Goal: Book appointment/travel/reservation

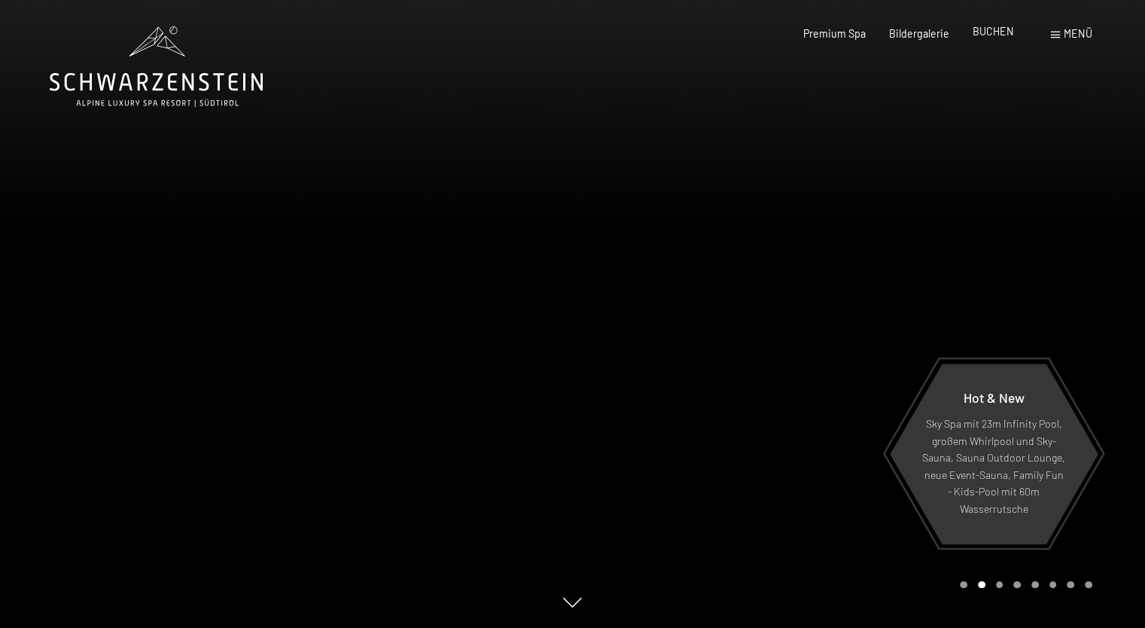
click at [1007, 33] on span "BUCHEN" at bounding box center [993, 31] width 41 height 13
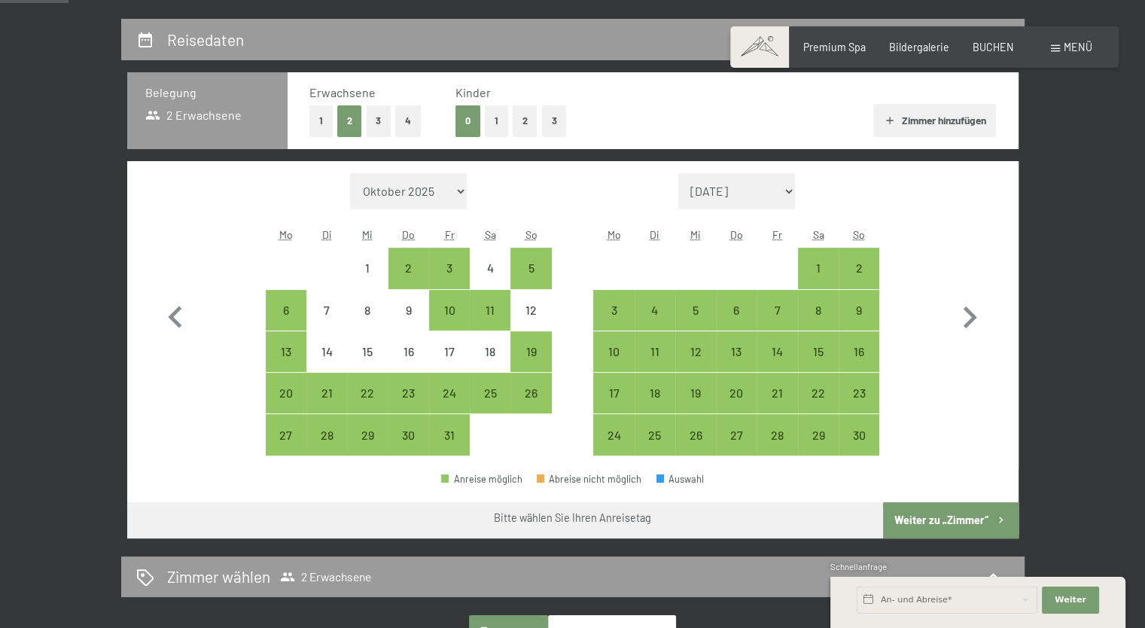
scroll to position [301, 0]
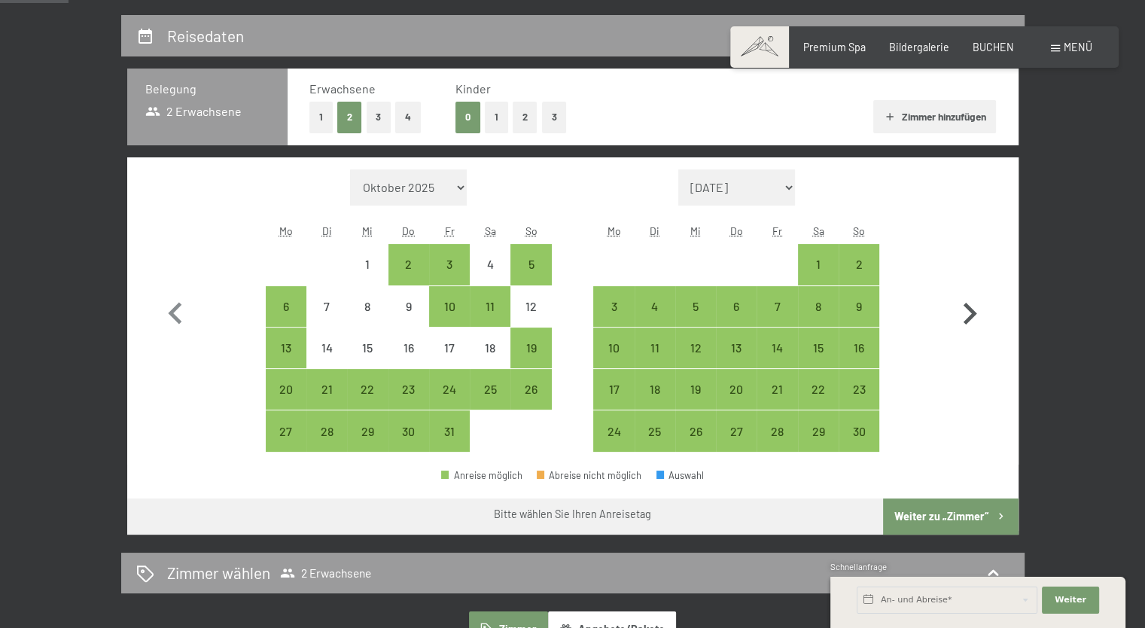
click at [965, 311] on icon "button" at bounding box center [970, 314] width 44 height 44
select select "[DATE]"
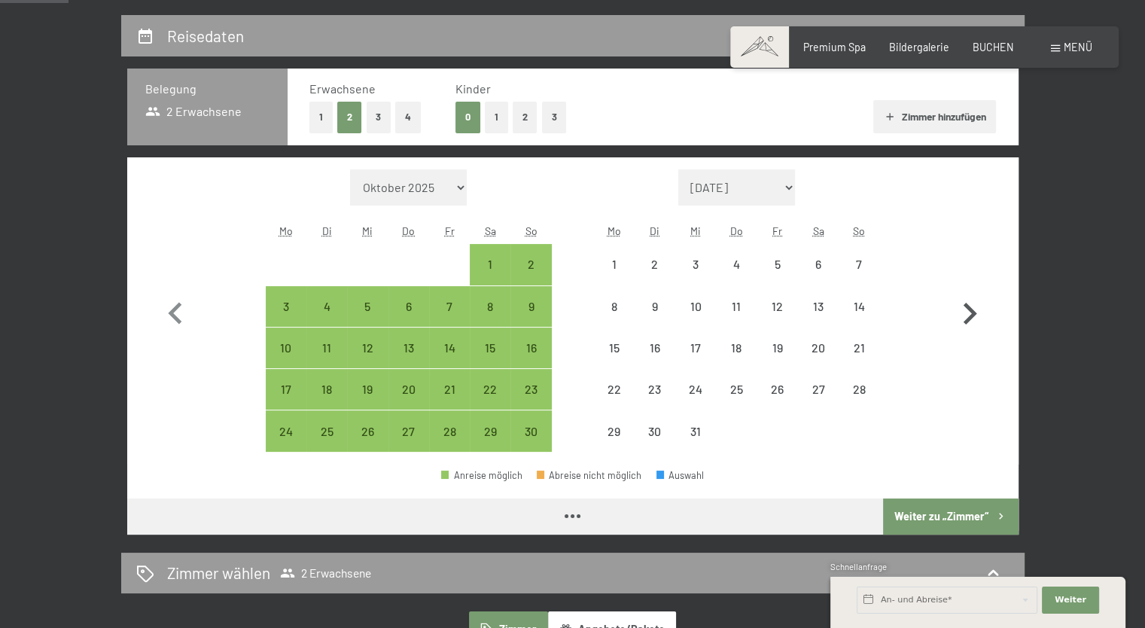
select select "[DATE]"
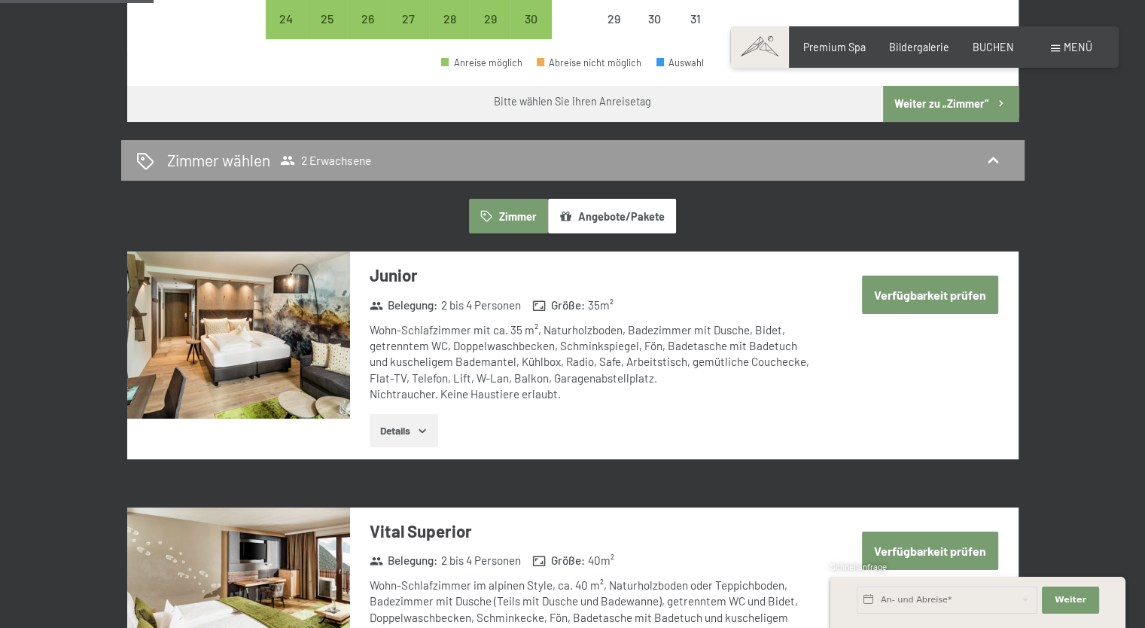
scroll to position [678, 0]
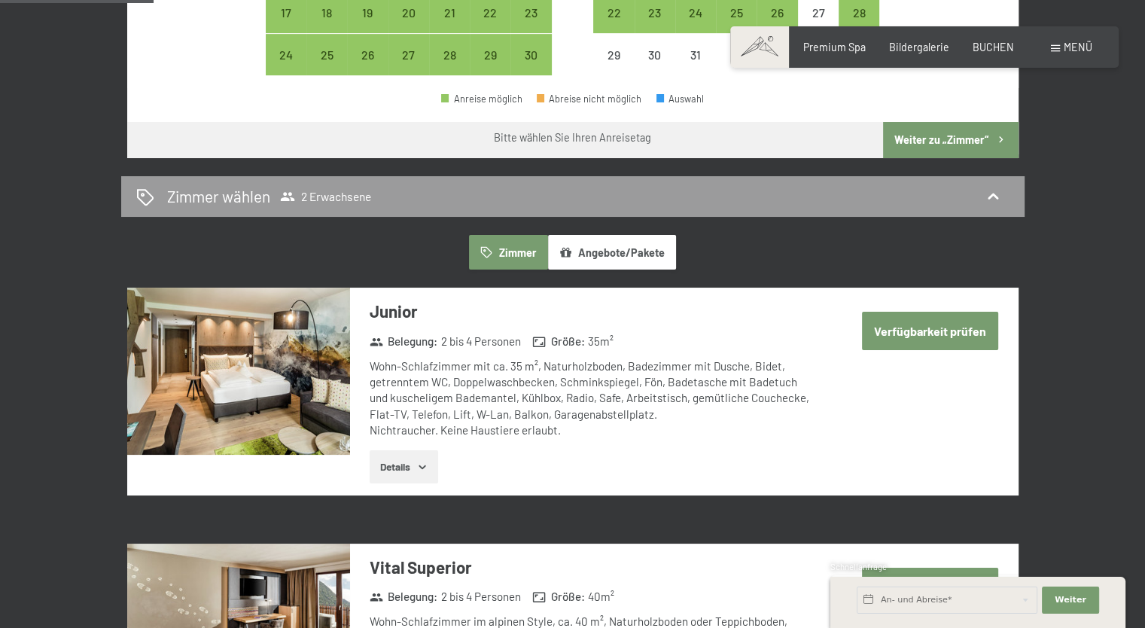
click at [633, 250] on button "Angebote/Pakete" at bounding box center [612, 252] width 128 height 35
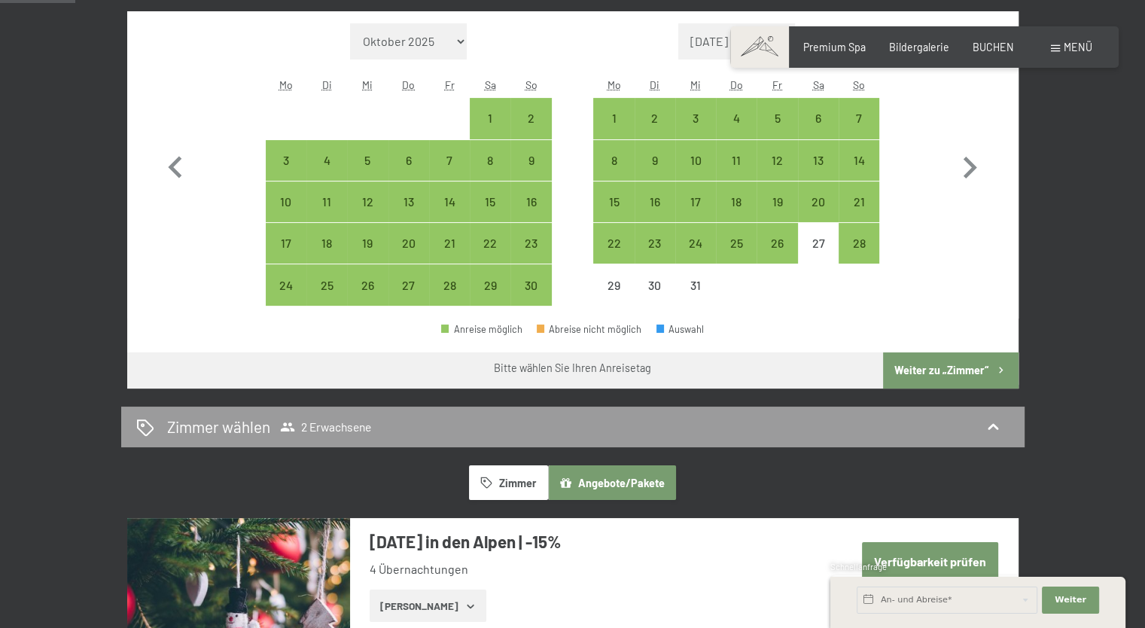
scroll to position [376, 0]
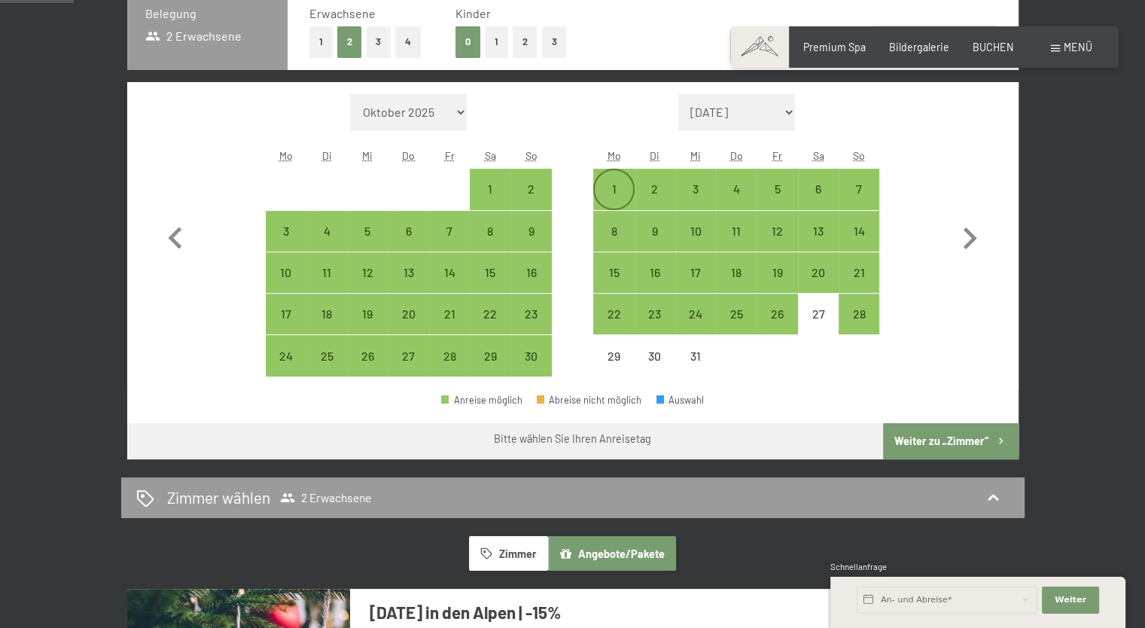
click at [605, 191] on div "1" at bounding box center [614, 202] width 38 height 38
select select "[DATE]"
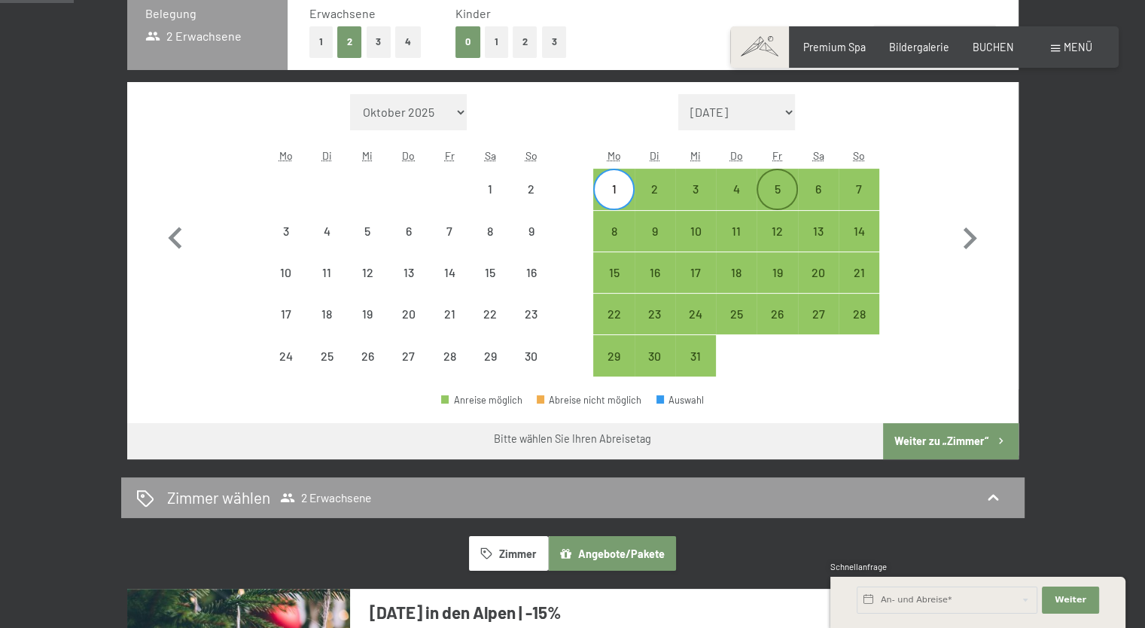
click at [768, 189] on div "5" at bounding box center [777, 202] width 38 height 38
select select "[DATE]"
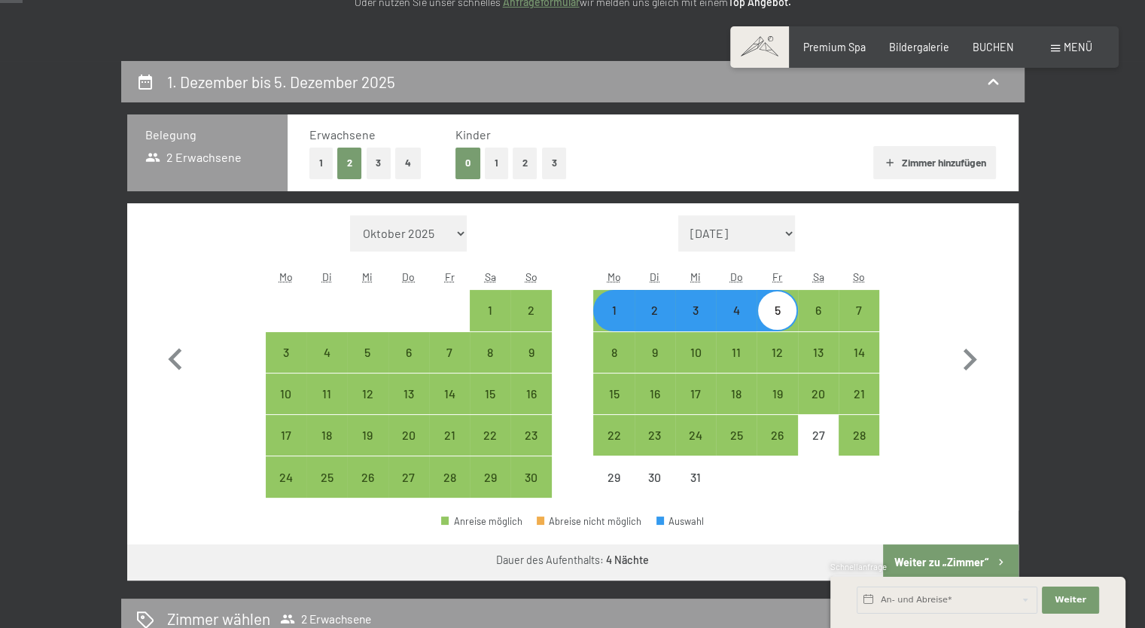
scroll to position [75, 0]
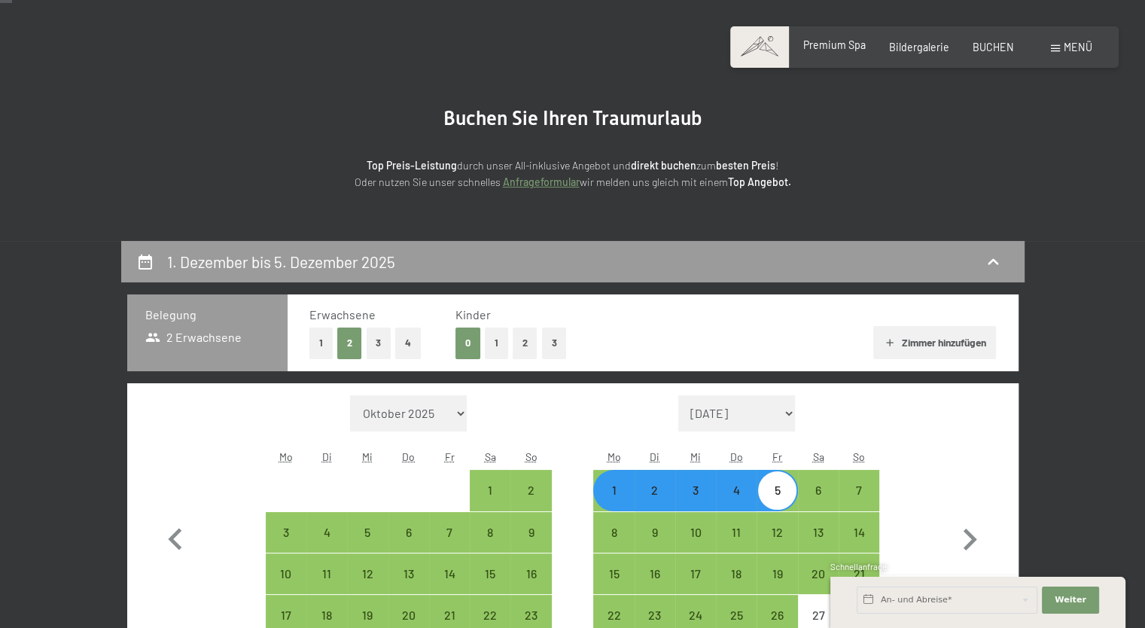
click at [855, 49] on span "Premium Spa" at bounding box center [834, 44] width 62 height 13
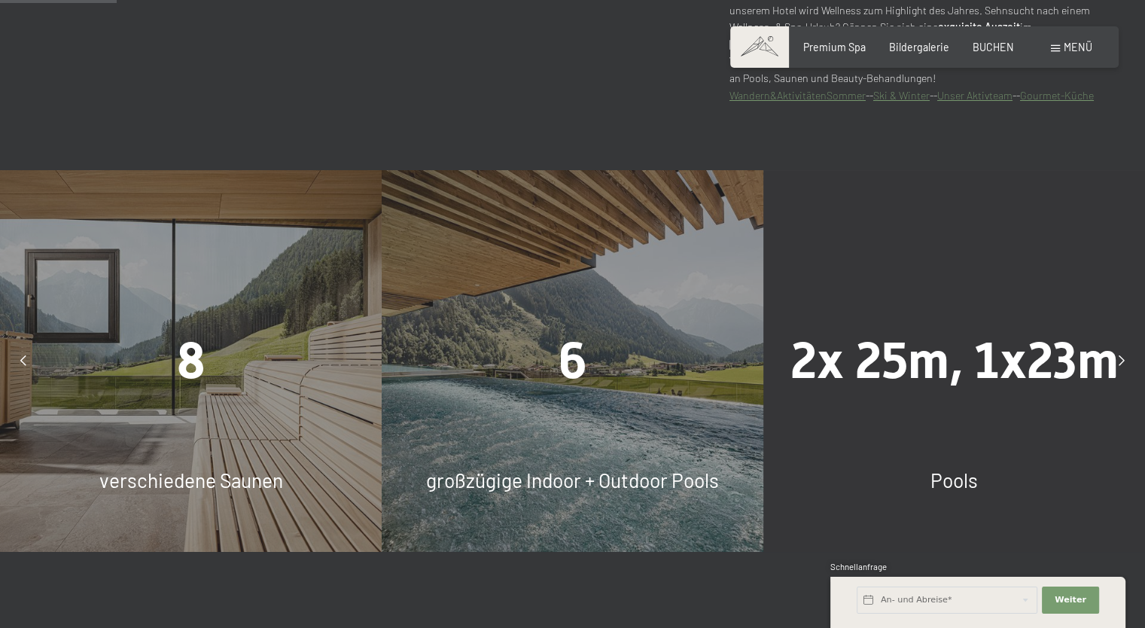
scroll to position [979, 0]
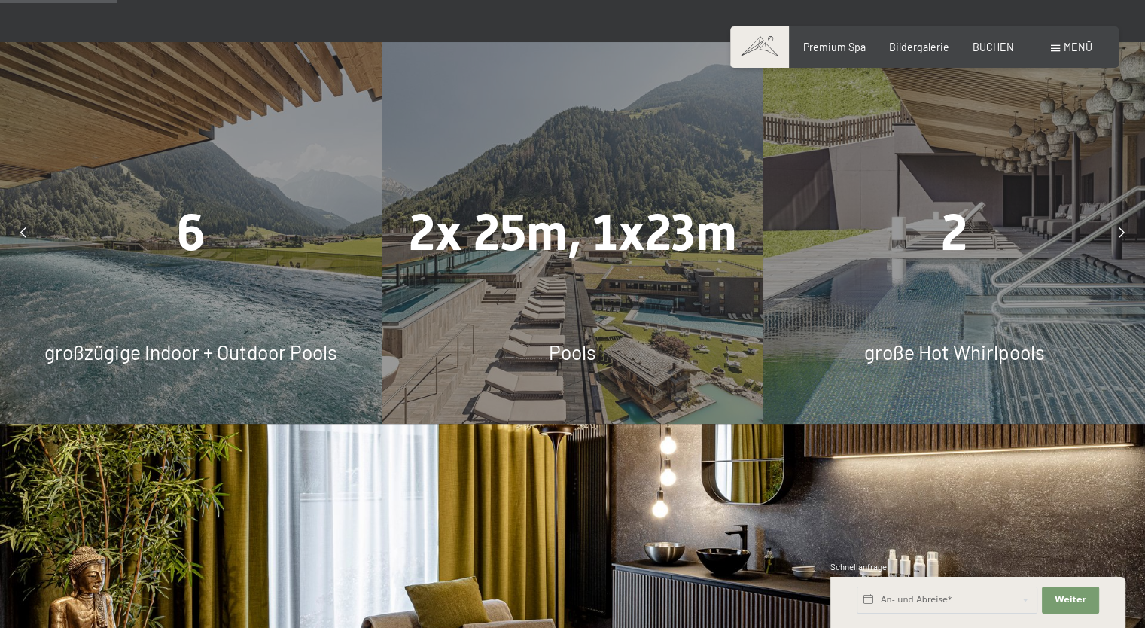
click at [556, 262] on span "2x 25m, 1x23m" at bounding box center [572, 232] width 328 height 59
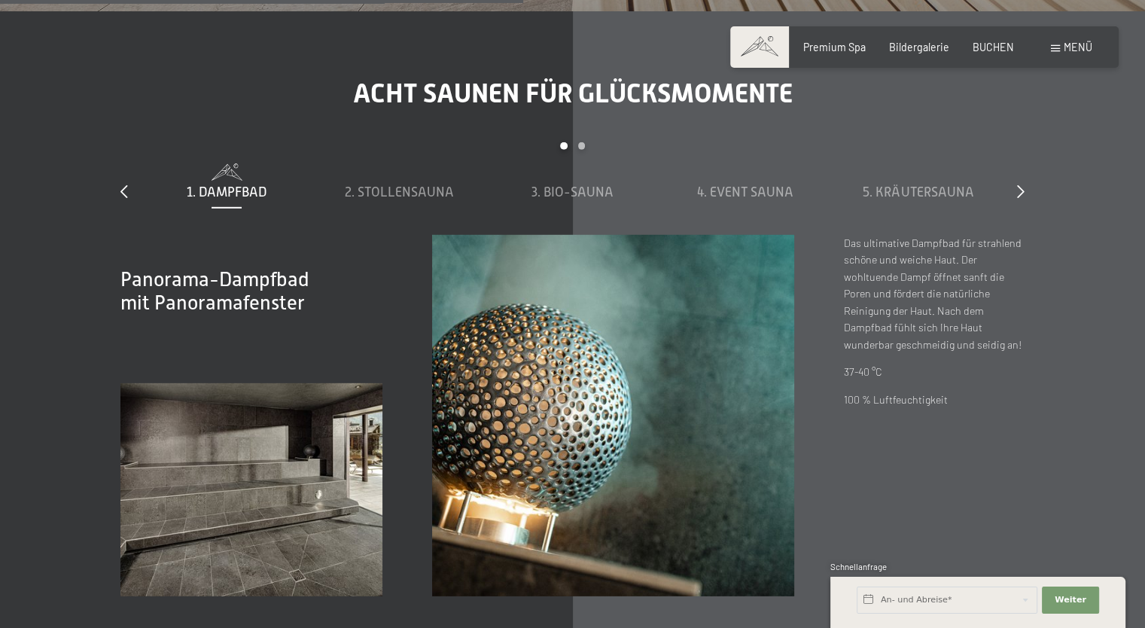
scroll to position [4367, 0]
click at [402, 200] on span "2. Stollensauna" at bounding box center [399, 191] width 109 height 15
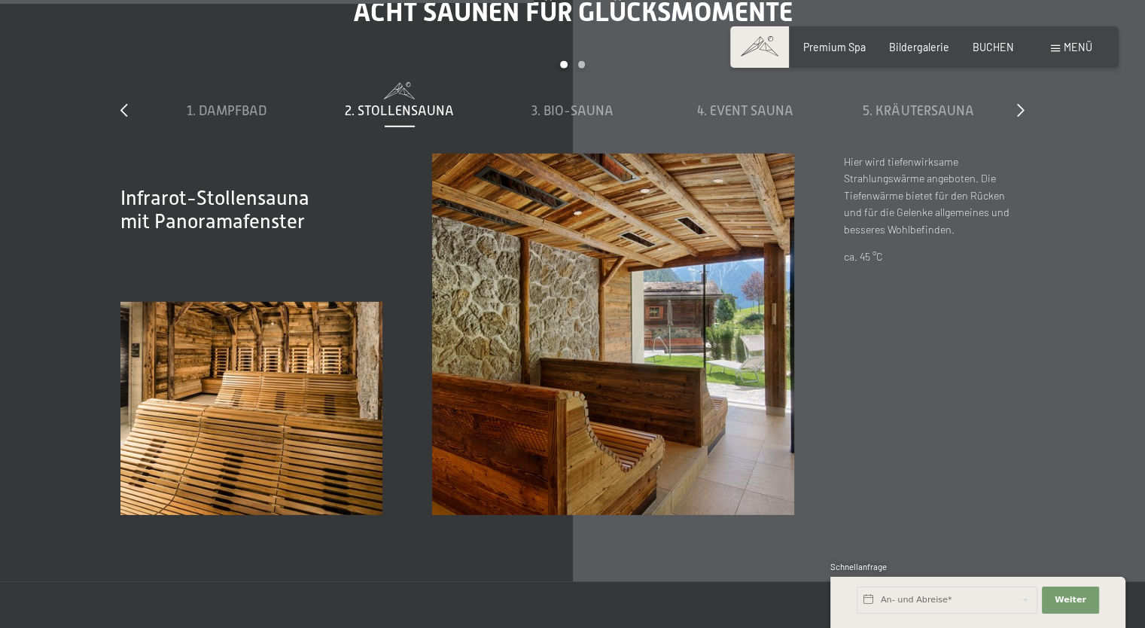
scroll to position [4442, 0]
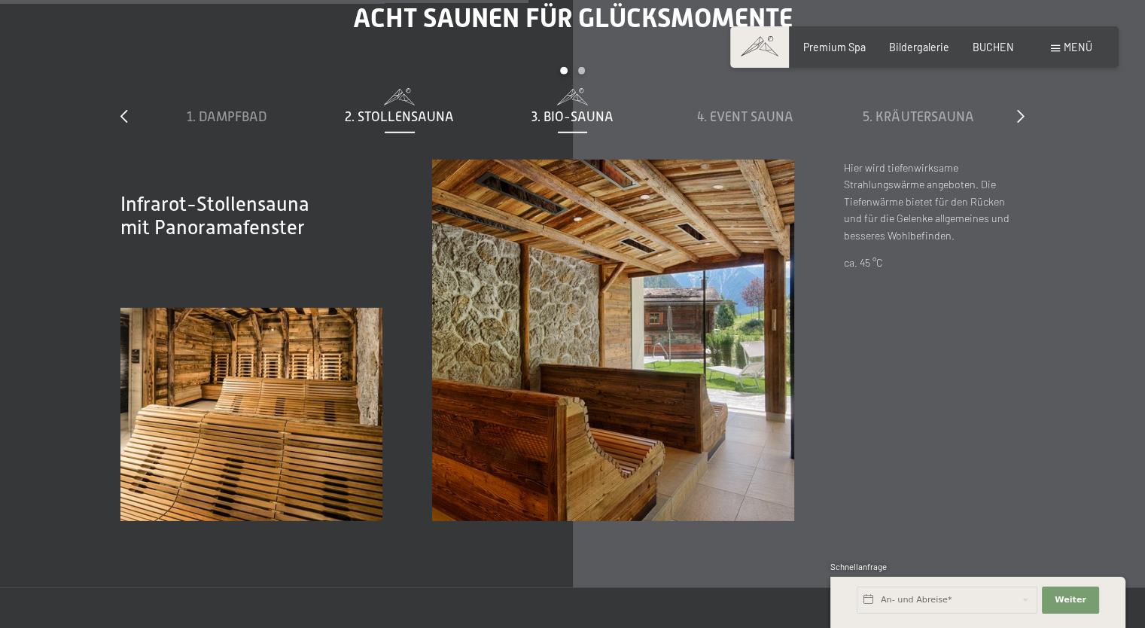
click at [575, 124] on span "3. Bio-Sauna" at bounding box center [573, 116] width 82 height 15
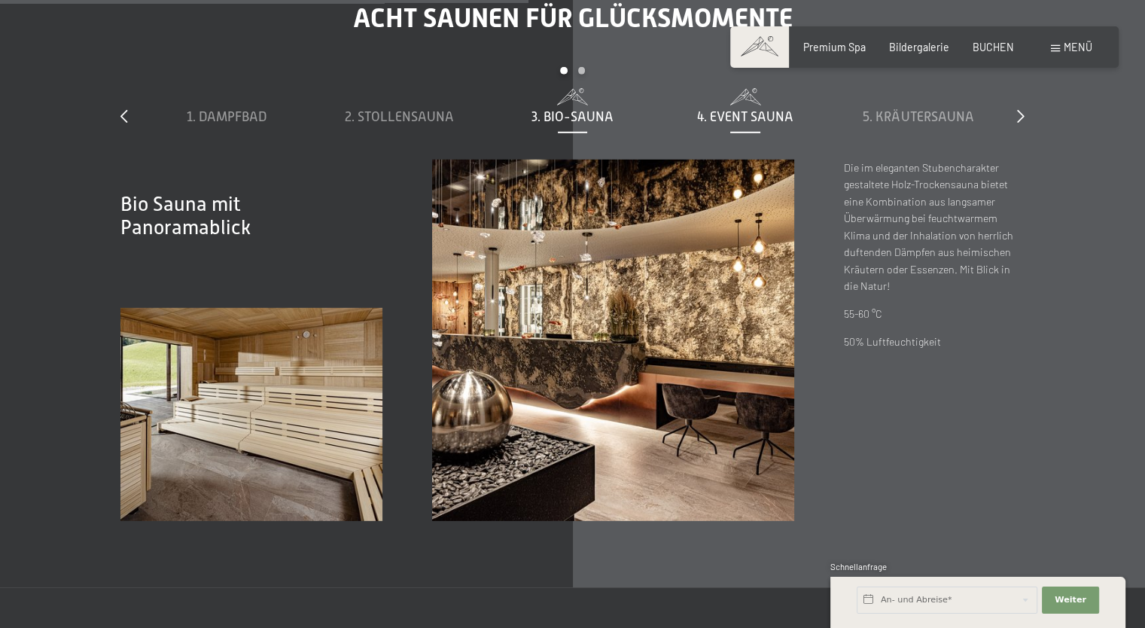
click at [736, 124] on span "4. Event Sauna" at bounding box center [745, 116] width 96 height 15
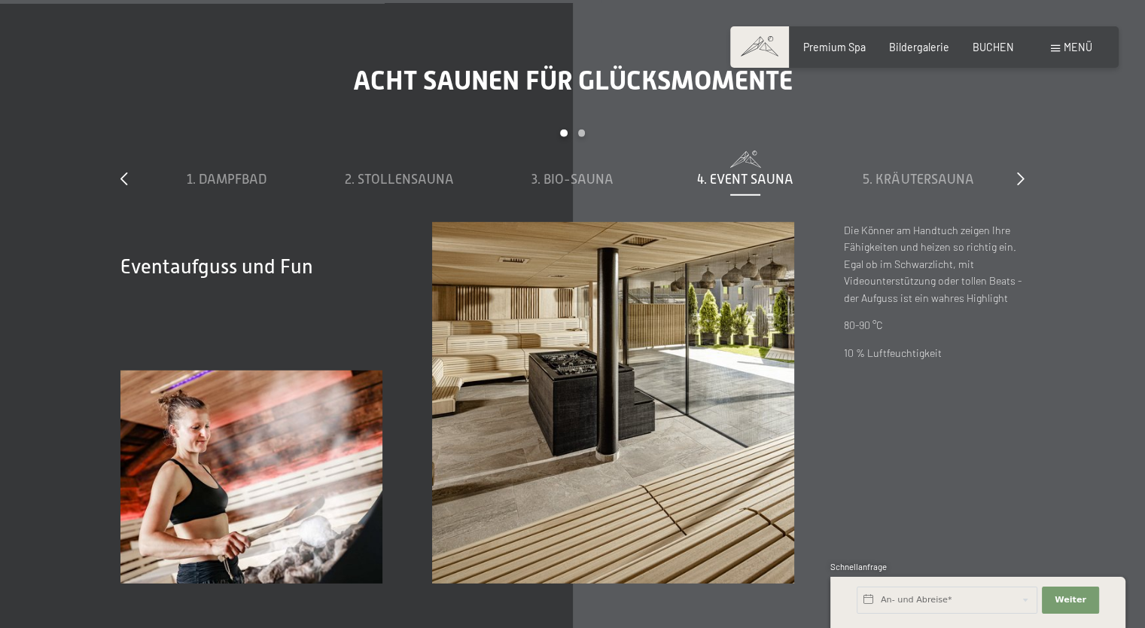
scroll to position [4367, 0]
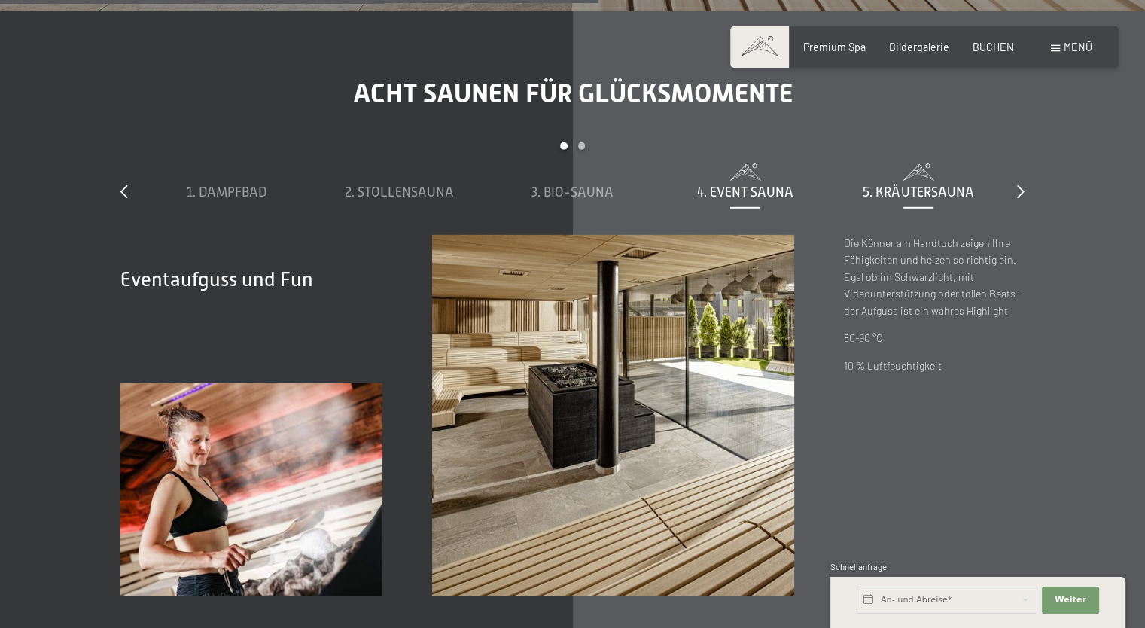
click at [935, 200] on span "5. Kräutersauna" at bounding box center [918, 191] width 111 height 15
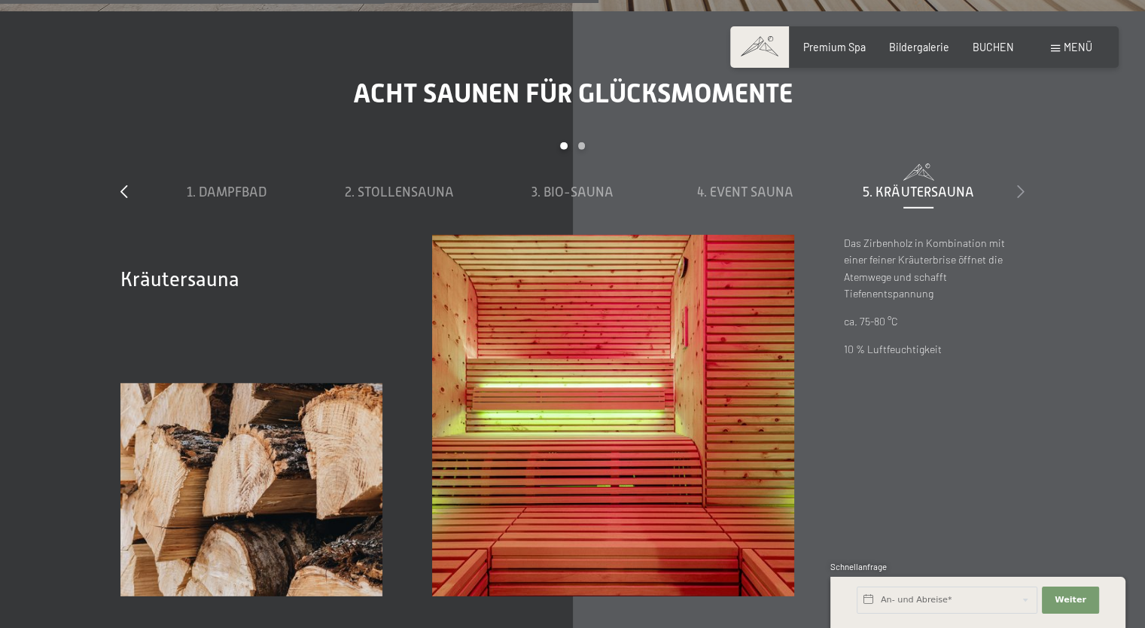
click at [1020, 198] on icon at bounding box center [1021, 191] width 8 height 14
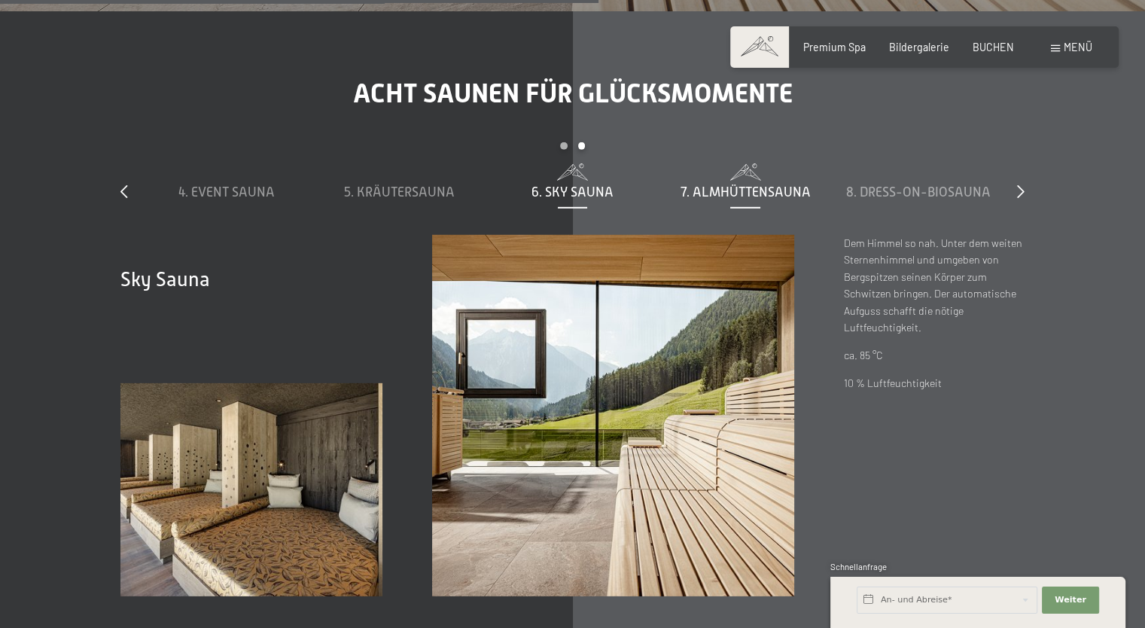
click at [735, 200] on span "7. Almhüttensauna" at bounding box center [746, 191] width 130 height 15
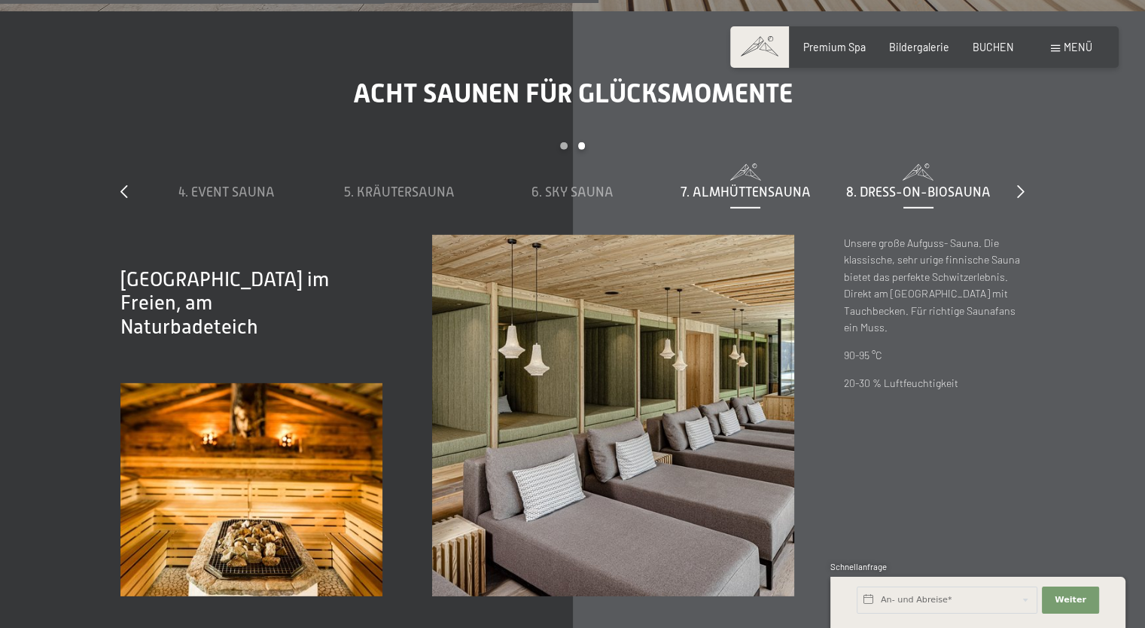
click at [882, 200] on span "8. Dress-on-Biosauna" at bounding box center [918, 191] width 145 height 15
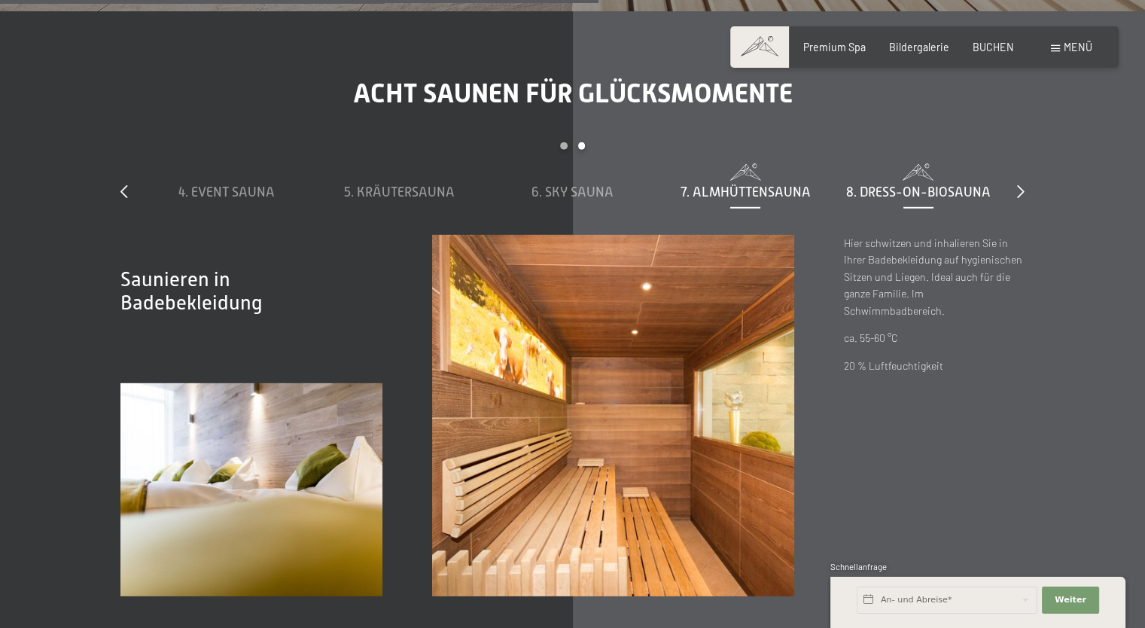
click at [767, 200] on span "7. Almhüttensauna" at bounding box center [746, 191] width 130 height 15
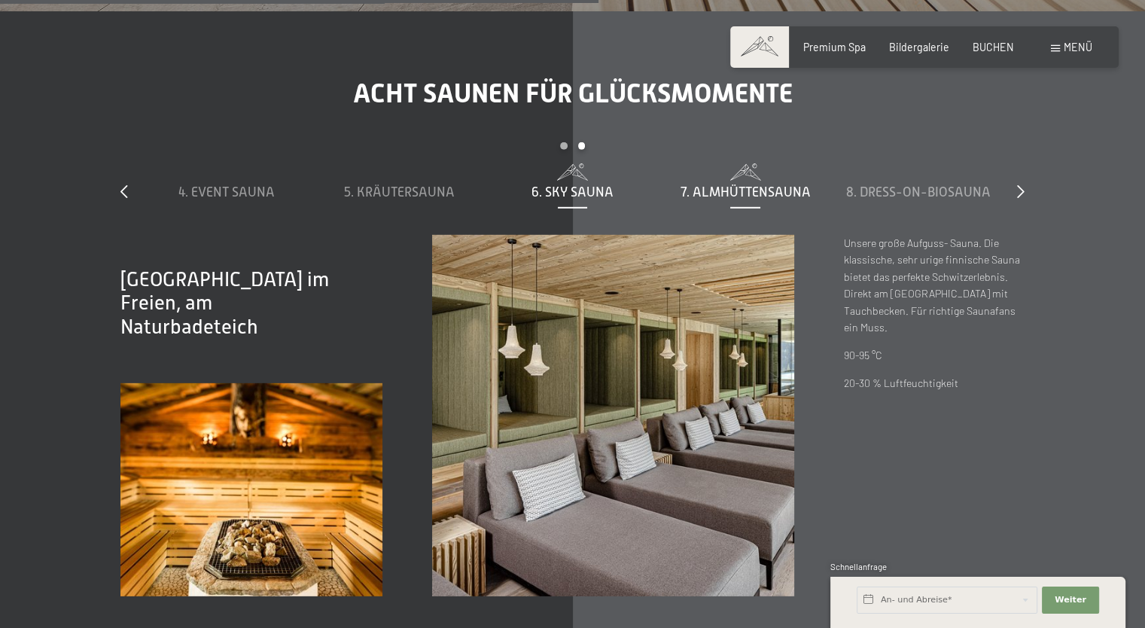
click at [547, 200] on span "6. Sky Sauna" at bounding box center [573, 191] width 82 height 15
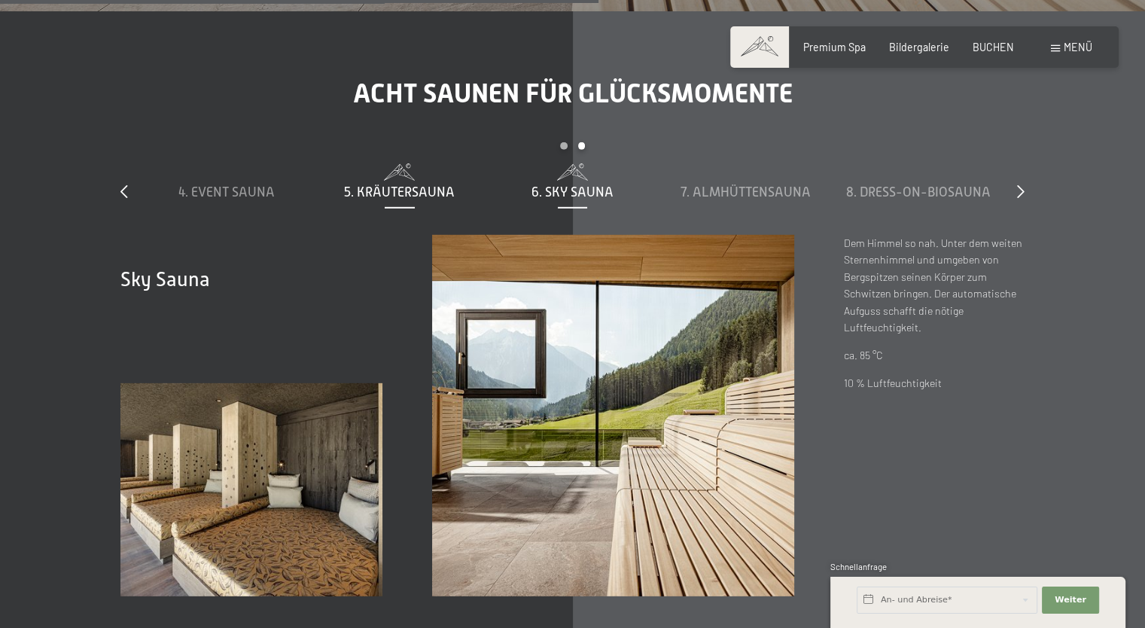
click at [426, 200] on span "5. Kräutersauna" at bounding box center [399, 191] width 111 height 15
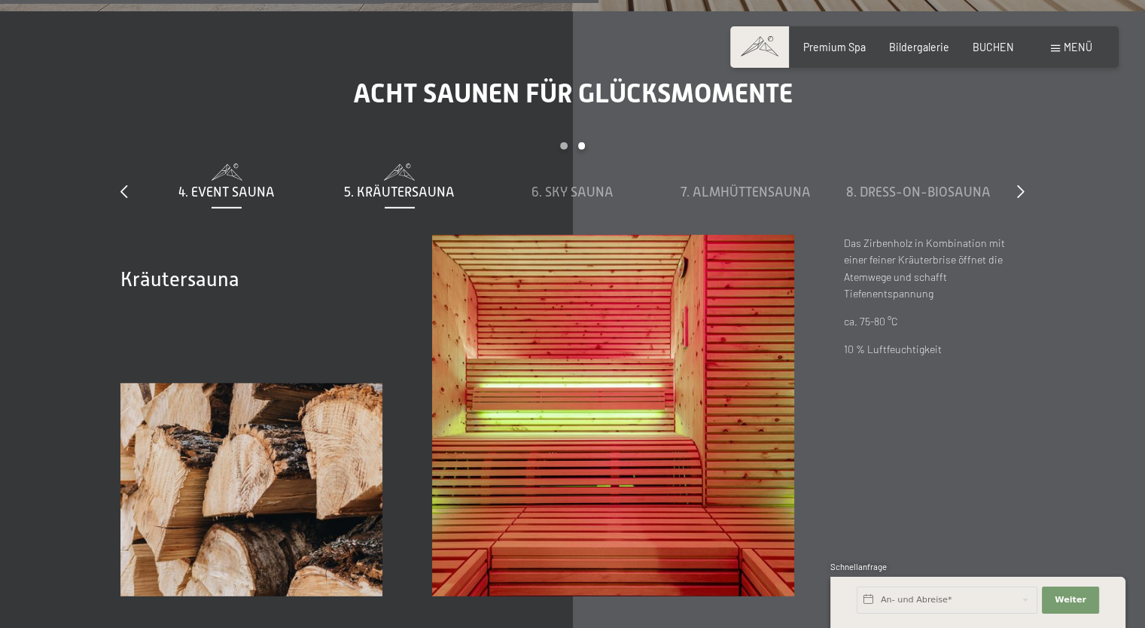
click at [237, 200] on span "4. Event Sauna" at bounding box center [226, 191] width 96 height 15
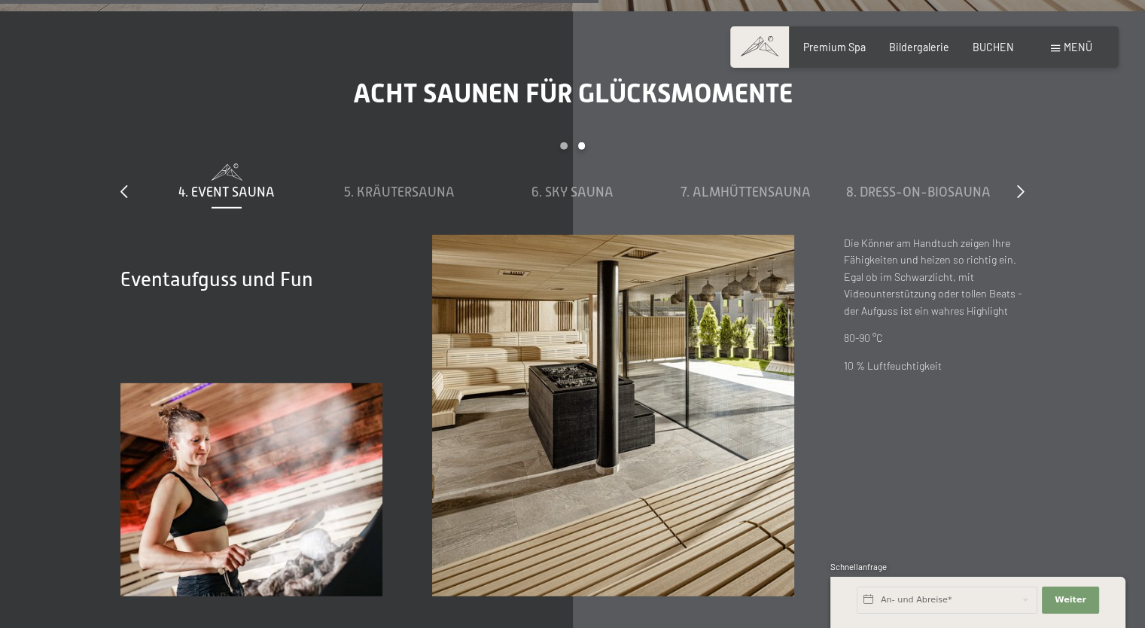
click at [130, 215] on div "slide 4 to 8 of 8 1. Dampfbad 2. Stollensauna 3. Bio-Sauna 4. Event Sauna 5. Kr…" at bounding box center [572, 188] width 904 height 92
click at [130, 205] on div "slide 4 to 8 of 8 1. Dampfbad 2. Stollensauna 3. Bio-Sauna 4. Event Sauna 5. Kr…" at bounding box center [572, 188] width 904 height 92
click at [123, 198] on icon at bounding box center [124, 191] width 8 height 14
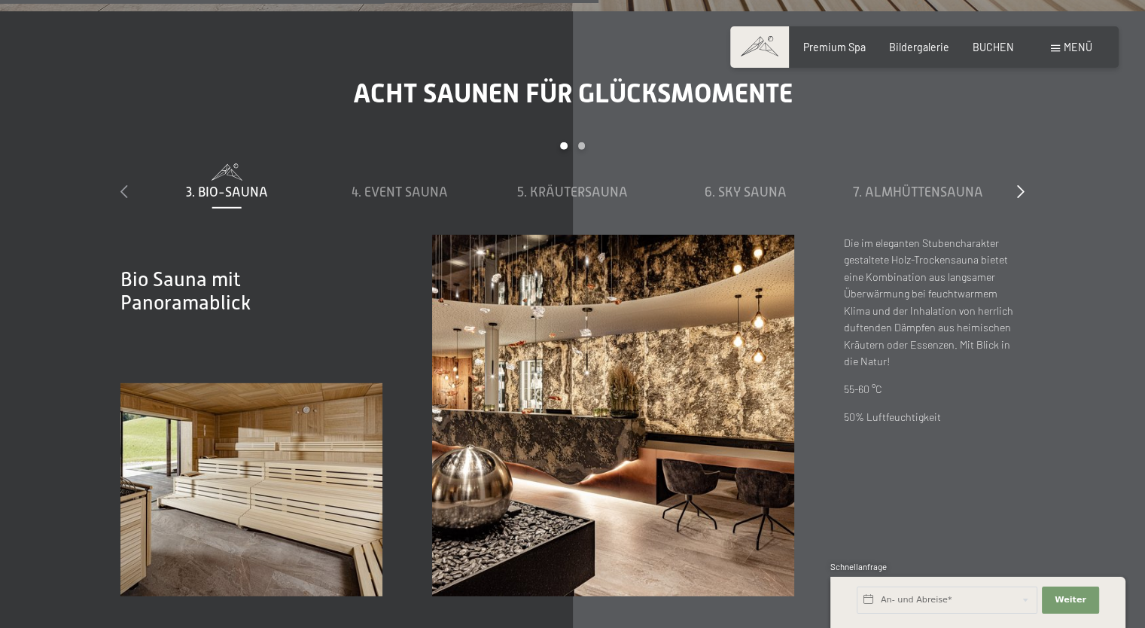
click at [123, 198] on icon at bounding box center [124, 191] width 8 height 14
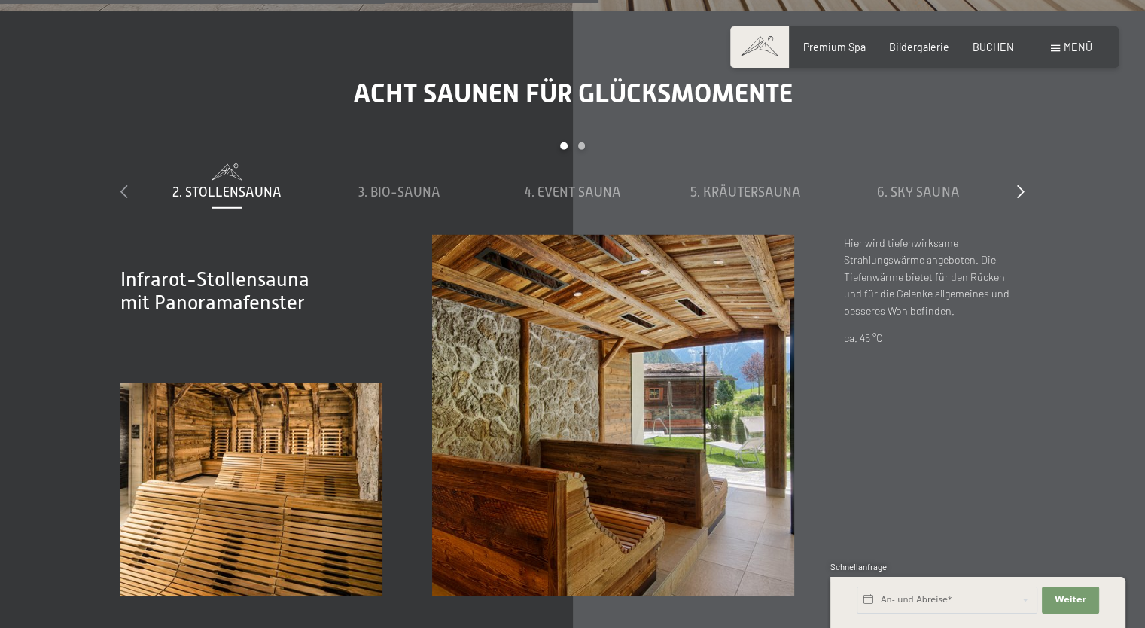
click at [123, 198] on icon at bounding box center [124, 191] width 8 height 14
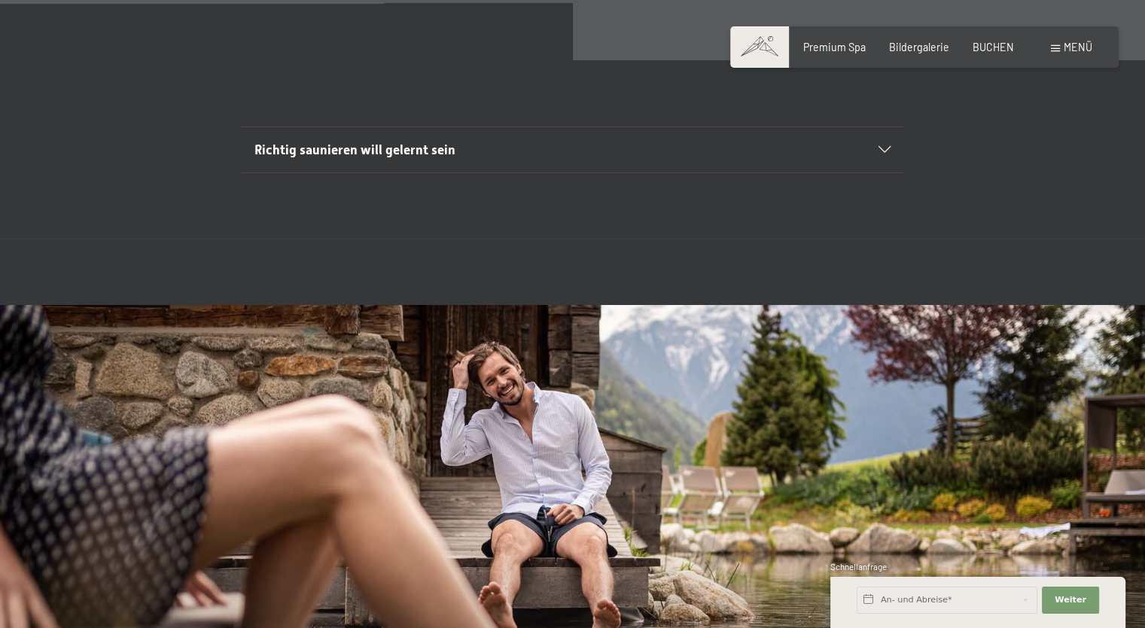
scroll to position [4970, 0]
click at [414, 172] on div "Richtig saunieren will gelernt sein" at bounding box center [573, 149] width 636 height 45
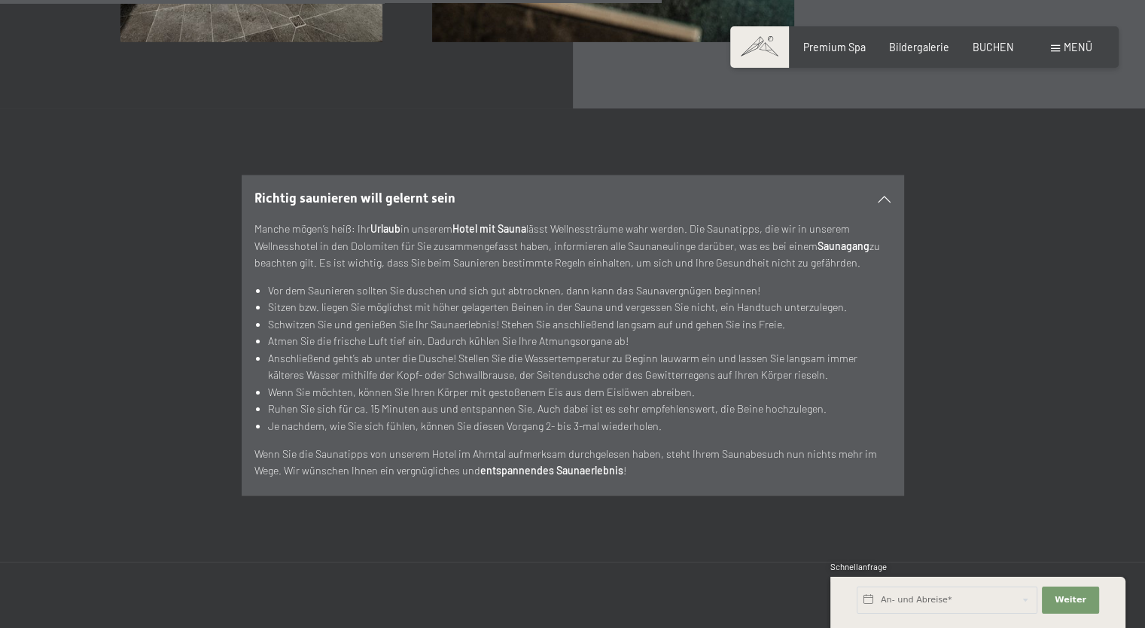
scroll to position [4894, 0]
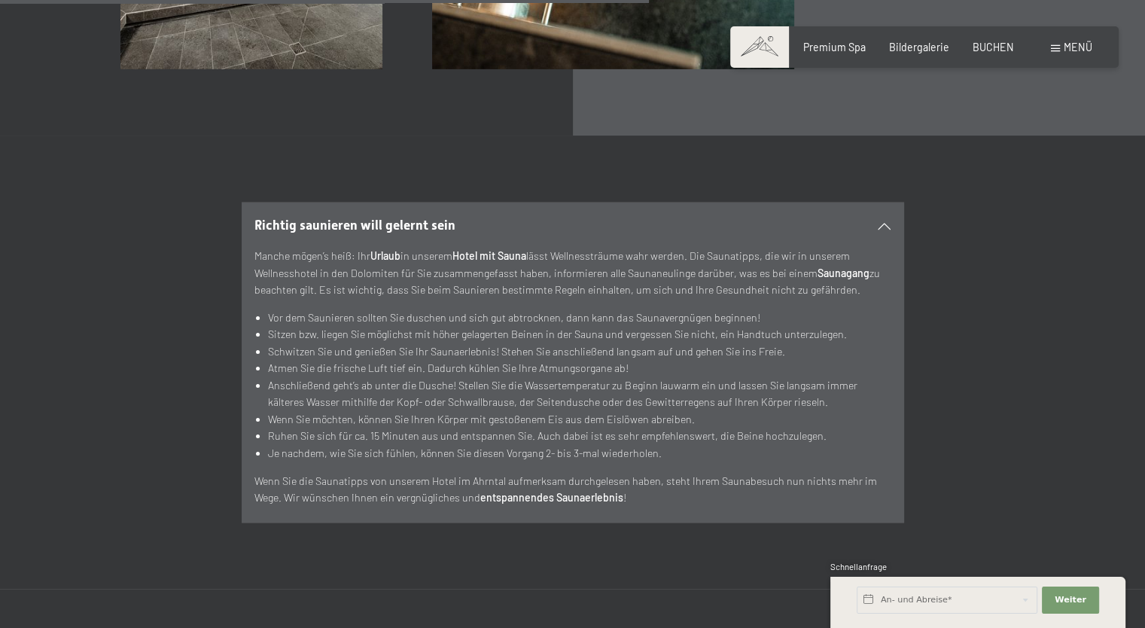
click at [888, 229] on icon at bounding box center [885, 225] width 12 height 7
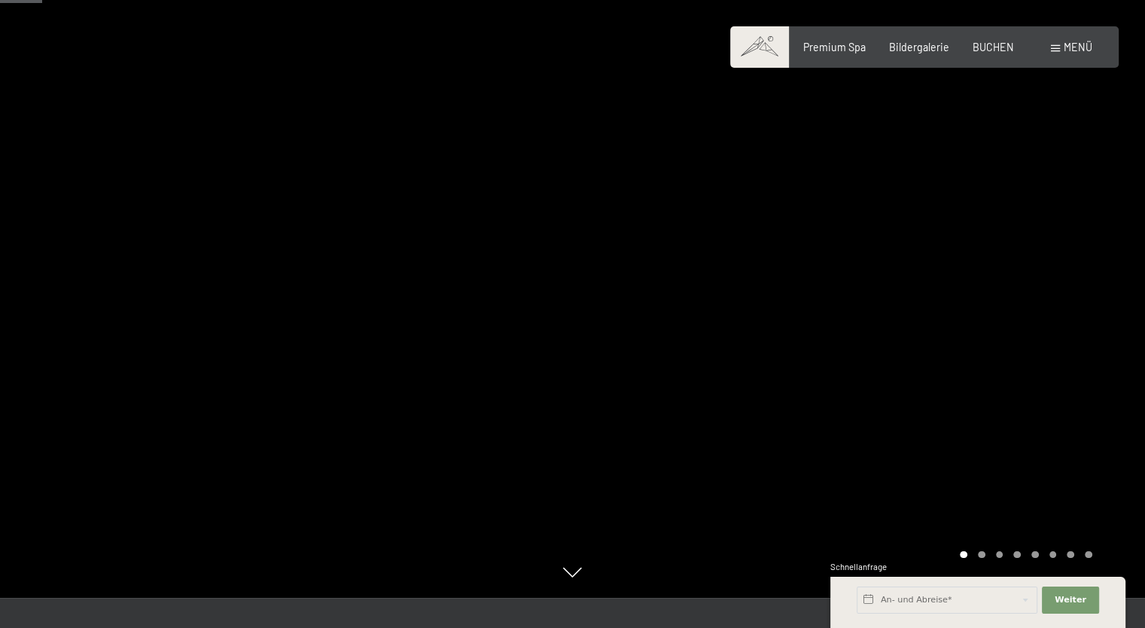
scroll to position [0, 0]
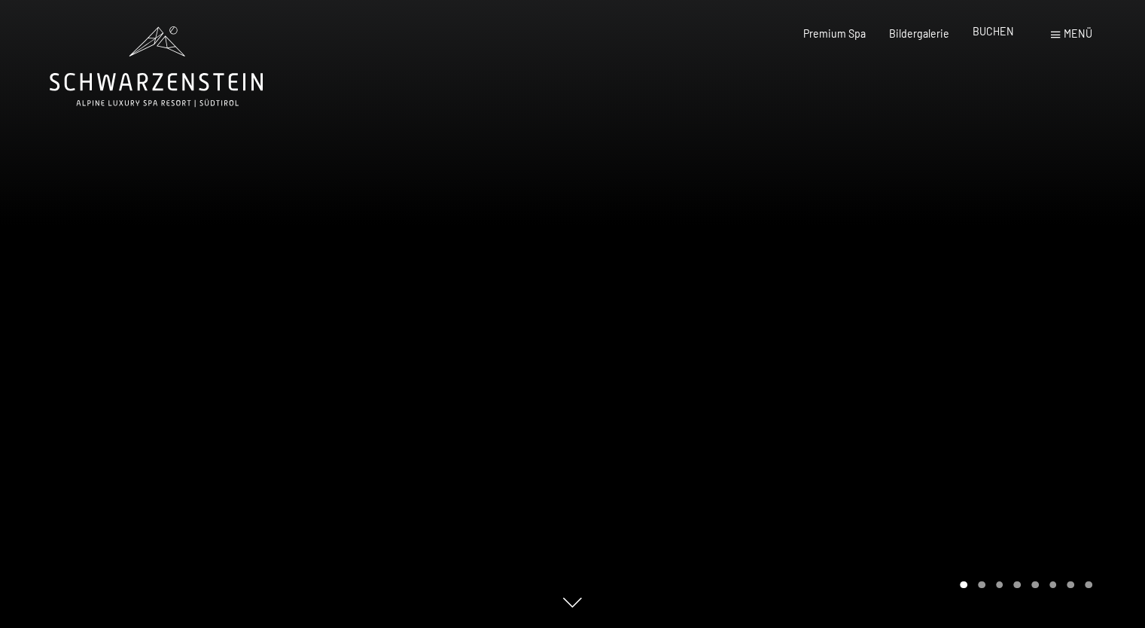
click at [990, 31] on span "BUCHEN" at bounding box center [993, 31] width 41 height 13
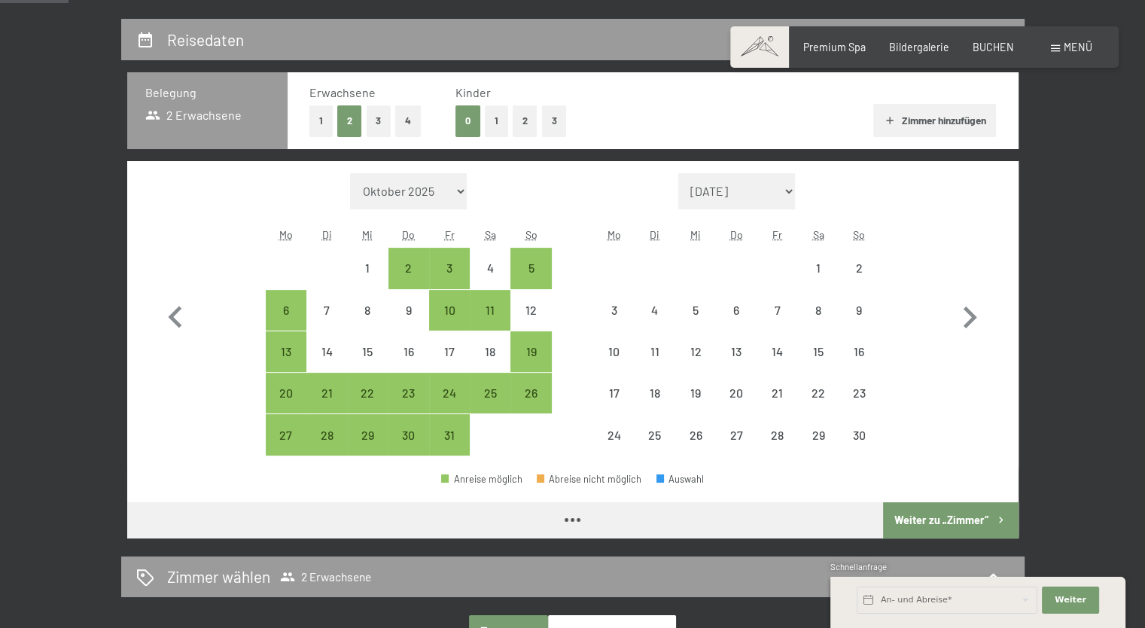
scroll to position [301, 0]
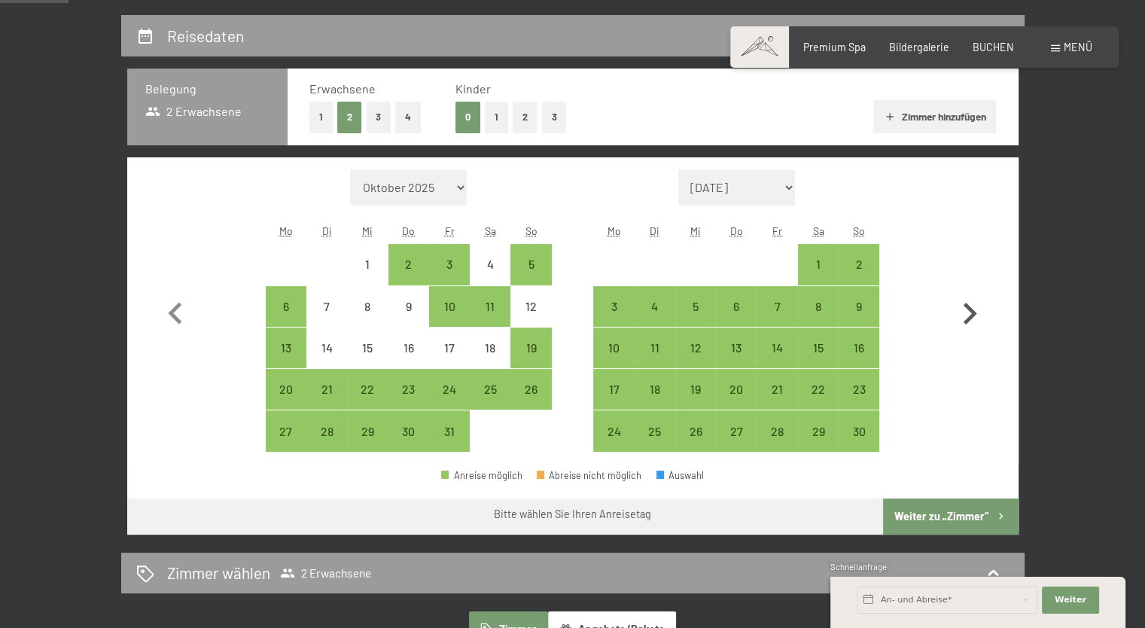
click at [968, 309] on icon "button" at bounding box center [971, 314] width 14 height 22
select select "[DATE]"
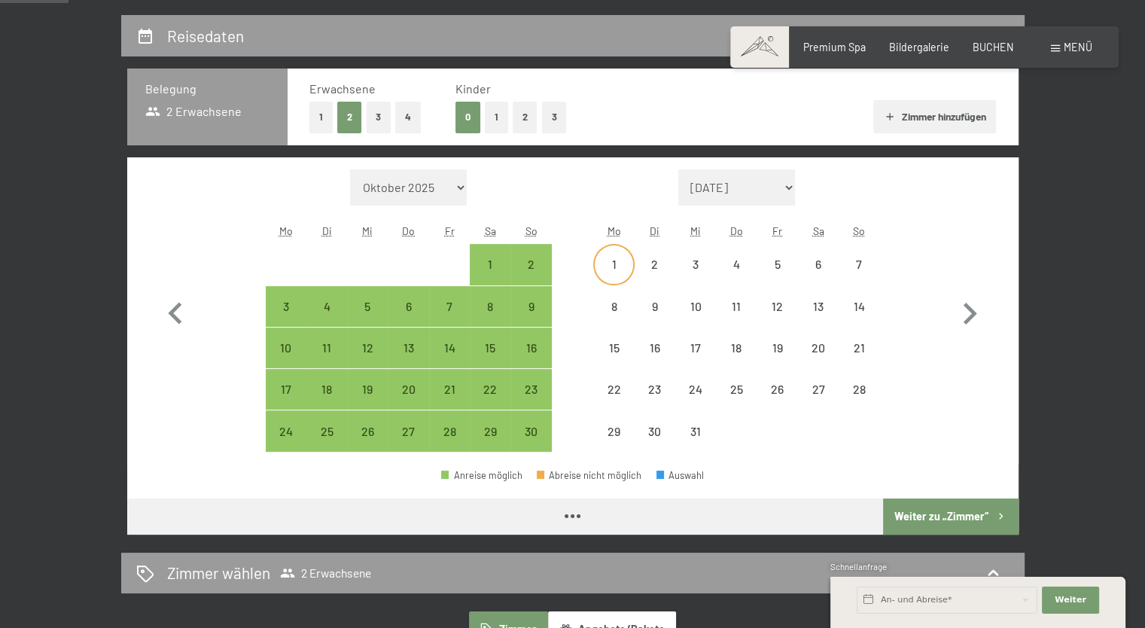
click at [620, 263] on div "1" at bounding box center [614, 277] width 38 height 38
select select "[DATE]"
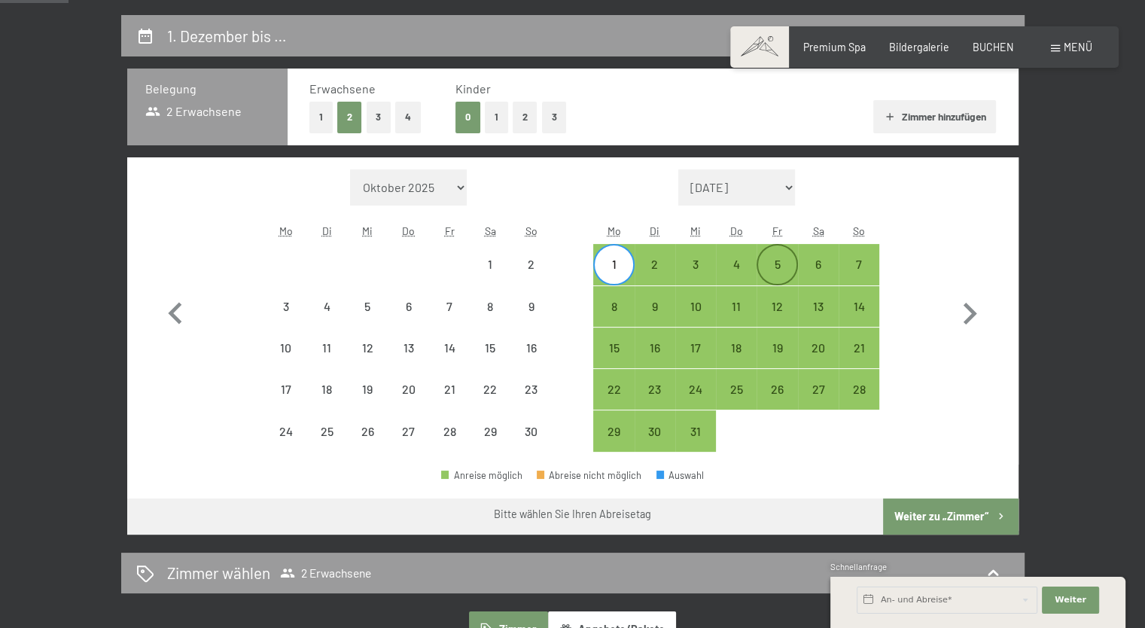
click at [789, 252] on div "5" at bounding box center [777, 264] width 38 height 38
select select "[DATE]"
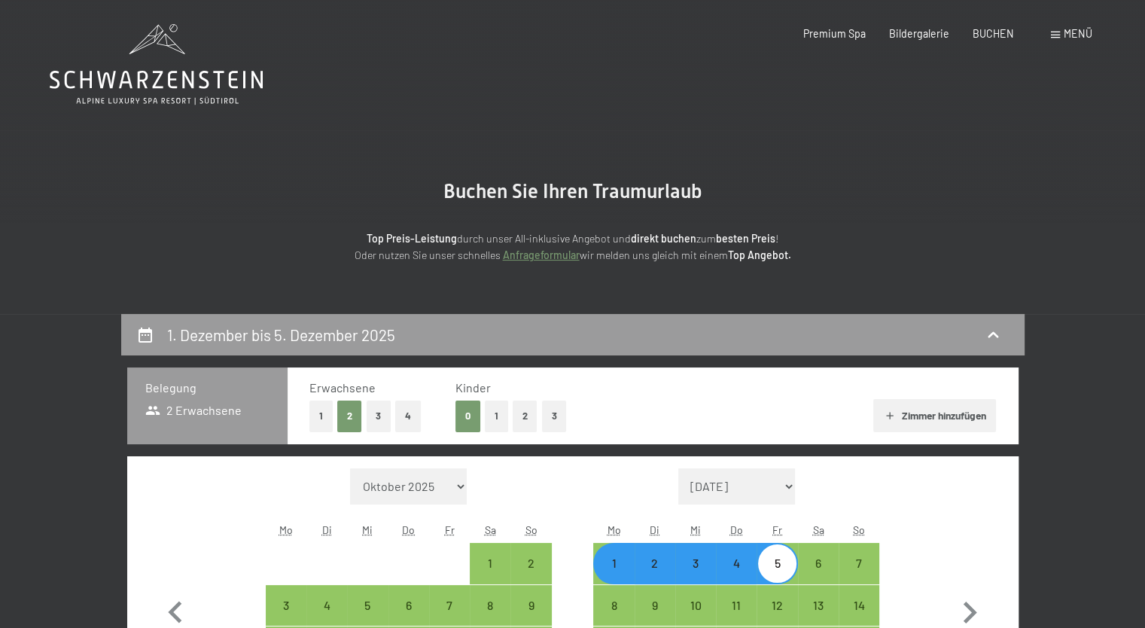
scroll to position [0, 0]
